Goal: Task Accomplishment & Management: Manage account settings

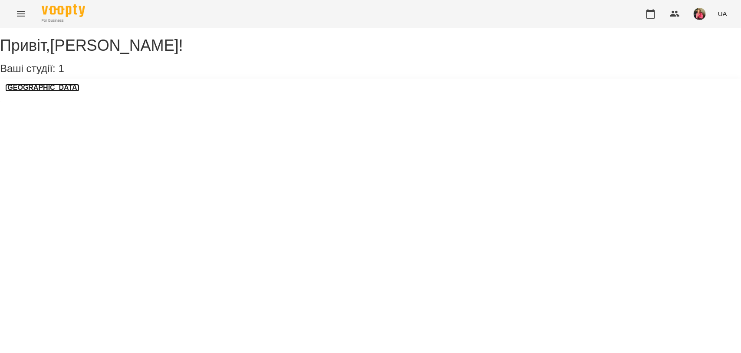
click at [40, 92] on h3 "[GEOGRAPHIC_DATA]" at bounding box center [42, 88] width 74 height 8
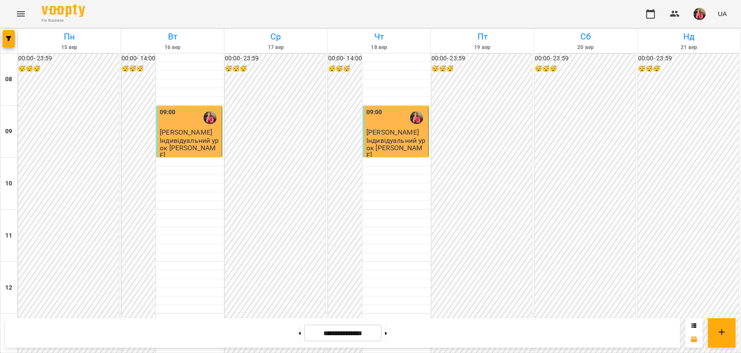
scroll to position [380, 0]
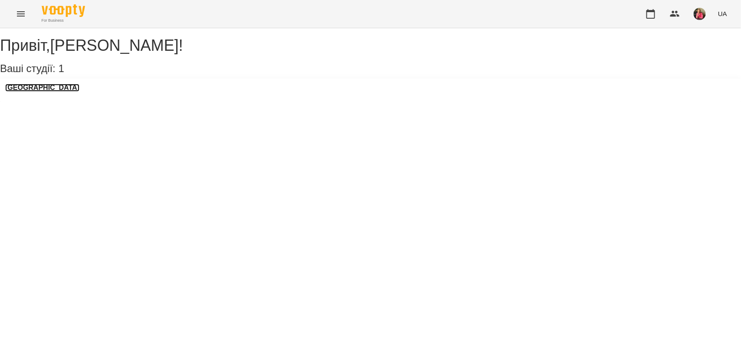
click at [25, 92] on h3 "[GEOGRAPHIC_DATA]" at bounding box center [42, 88] width 74 height 8
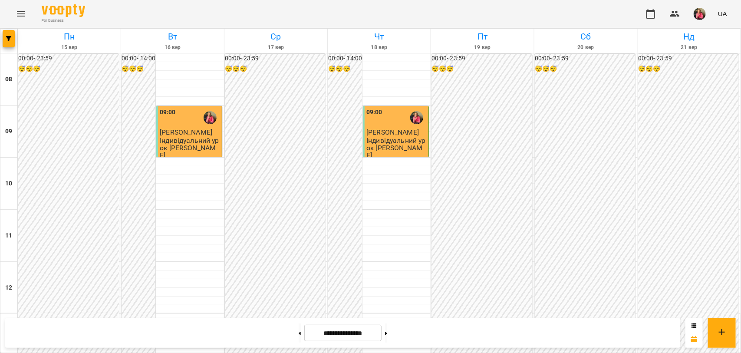
scroll to position [380, 0]
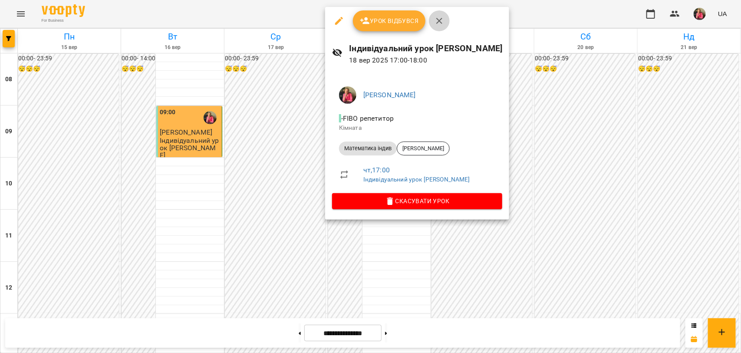
click at [438, 23] on icon "button" at bounding box center [439, 21] width 10 height 10
